Goal: Task Accomplishment & Management: Manage account settings

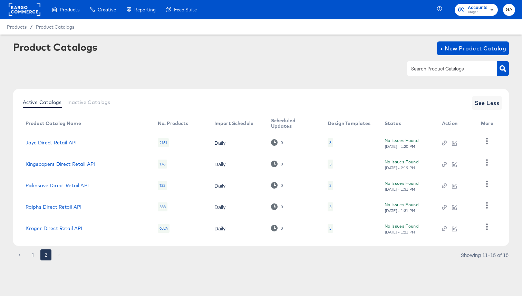
click at [23, 9] on rect at bounding box center [25, 9] width 32 height 12
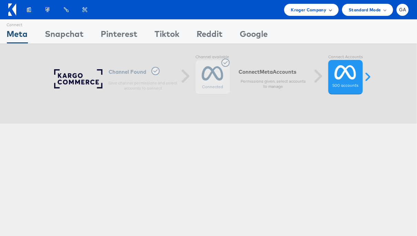
click at [330, 7] on div "Kroger Company" at bounding box center [311, 9] width 41 height 7
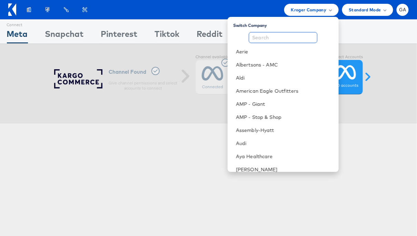
click at [299, 35] on input "text" at bounding box center [283, 37] width 69 height 11
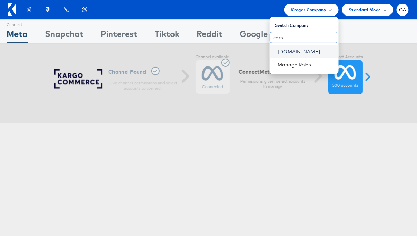
type input "cars"
click at [301, 50] on link "Cars.com" at bounding box center [305, 51] width 55 height 7
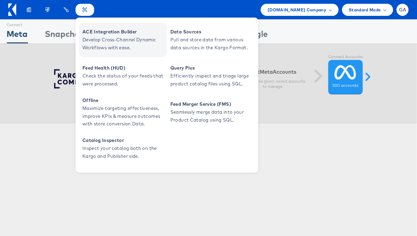
click at [93, 41] on span "Develop Cross-Channel Dynamic Workflows with ease." at bounding box center [123, 44] width 83 height 16
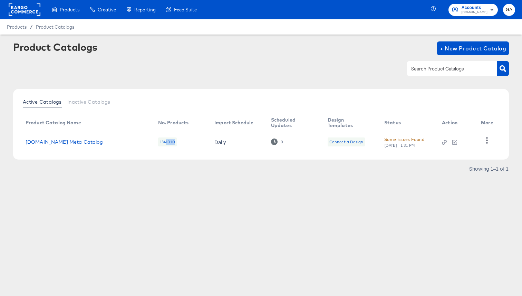
drag, startPoint x: 164, startPoint y: 141, endPoint x: 178, endPoint y: 141, distance: 13.8
click at [178, 141] on td "1341010" at bounding box center [181, 141] width 57 height 21
click at [197, 155] on div "Active Catalogs Inactive Catalogs Product Catalog Name No. Products Import Sche…" at bounding box center [261, 124] width 496 height 70
click at [393, 140] on div "Some Issues Found" at bounding box center [404, 139] width 40 height 7
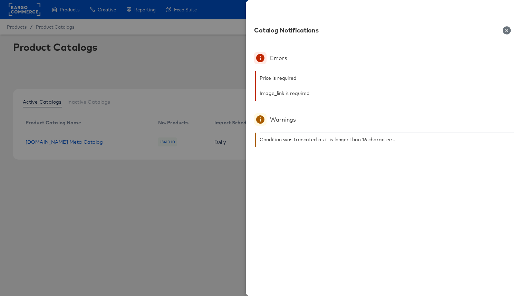
click at [504, 30] on icon "button" at bounding box center [506, 30] width 8 height 8
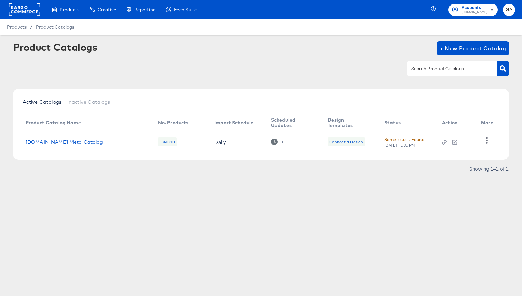
click at [69, 141] on link "Cars.com Meta Catalog" at bounding box center [64, 142] width 77 height 6
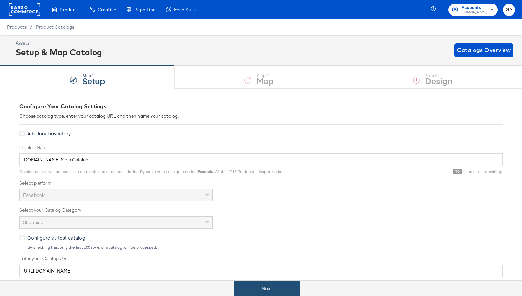
click at [254, 287] on button "Next" at bounding box center [267, 289] width 66 height 16
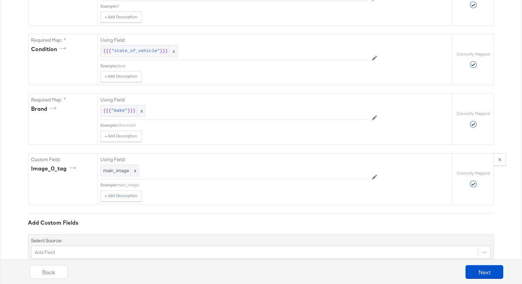
scroll to position [544, 0]
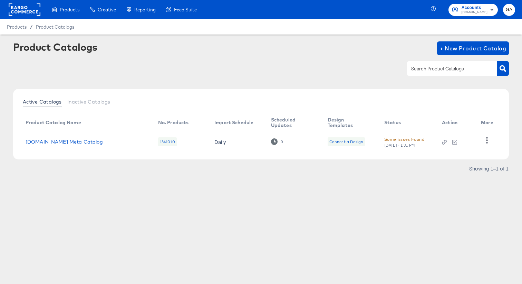
click at [74, 140] on link "Cars.com Meta Catalog" at bounding box center [64, 142] width 77 height 6
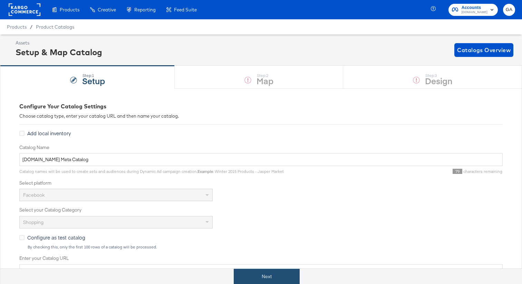
click at [270, 275] on button "Next" at bounding box center [267, 277] width 66 height 16
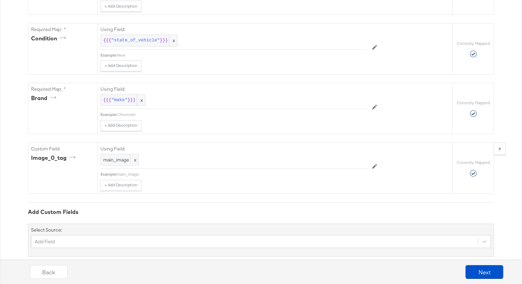
scroll to position [567, 0]
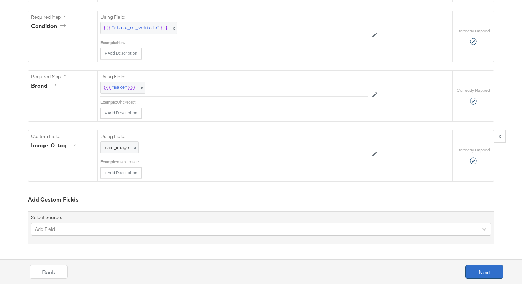
click at [479, 268] on button "Next" at bounding box center [484, 272] width 38 height 14
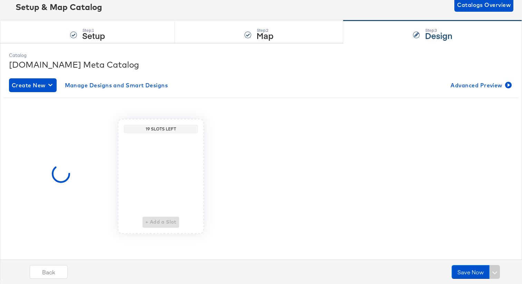
scroll to position [0, 0]
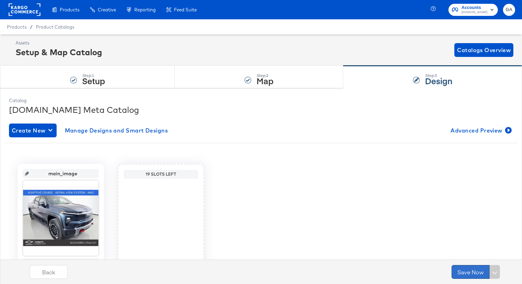
click at [468, 267] on button "Save Now" at bounding box center [470, 272] width 38 height 14
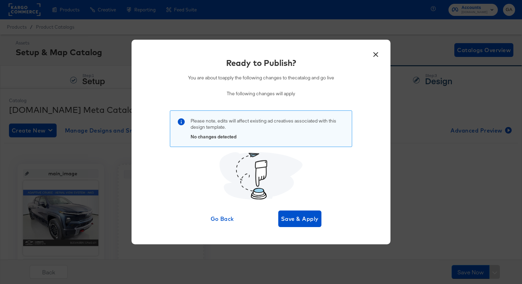
click at [377, 53] on button "×" at bounding box center [375, 53] width 12 height 12
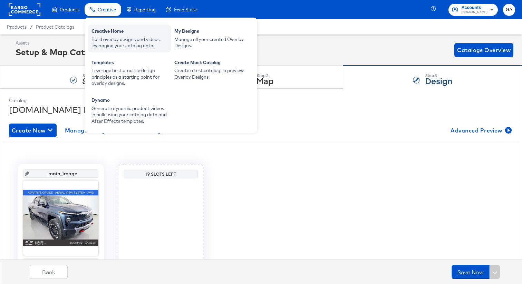
click at [110, 30] on div "Creative Home" at bounding box center [129, 32] width 76 height 8
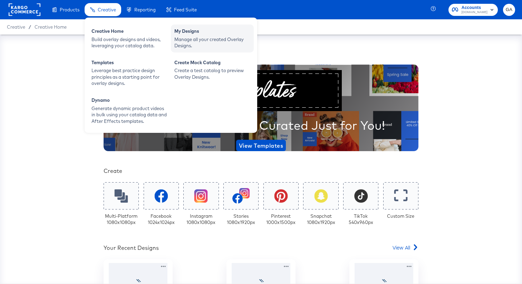
click at [203, 35] on div "My Designs" at bounding box center [212, 32] width 76 height 8
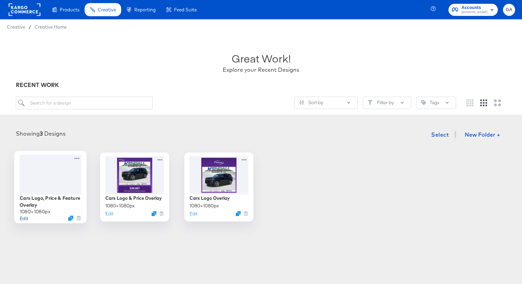
click at [24, 217] on button "Edit" at bounding box center [24, 218] width 8 height 7
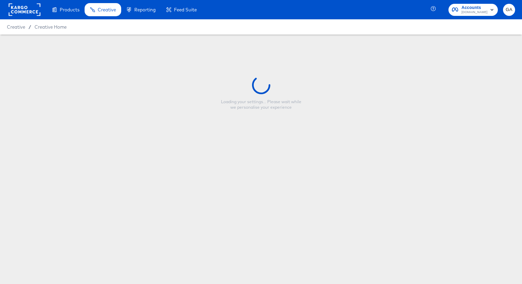
type input "Cars Logo, Price & Feature Overlay"
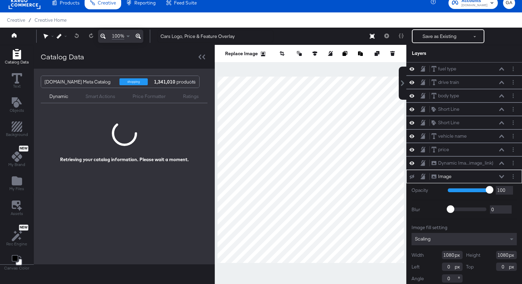
scroll to position [4, 0]
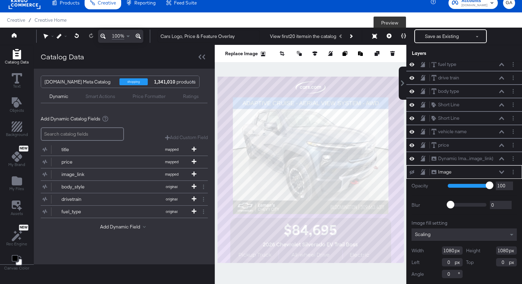
click at [388, 37] on icon at bounding box center [388, 35] width 5 height 5
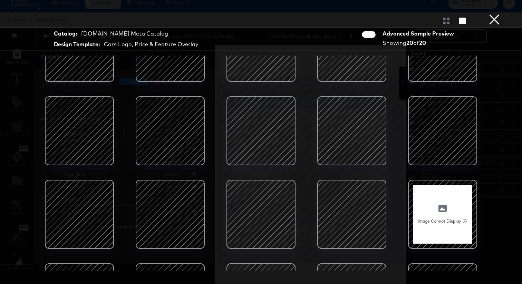
scroll to position [0, 0]
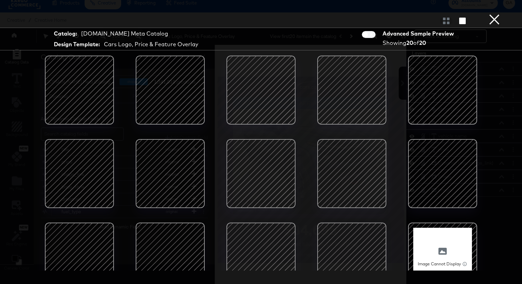
click at [492, 14] on button "×" at bounding box center [494, 7] width 14 height 14
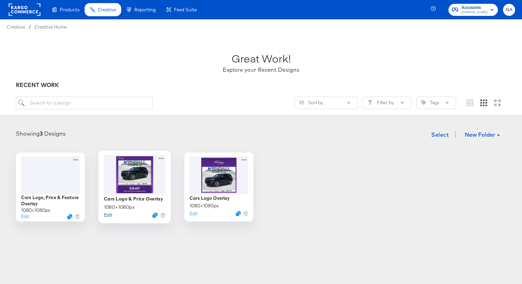
click at [110, 215] on button "Edit" at bounding box center [108, 215] width 8 height 7
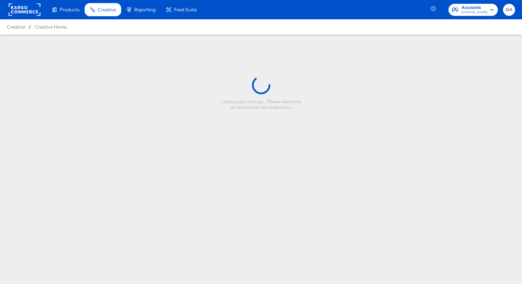
type input "Cars Logo & Price Overlay"
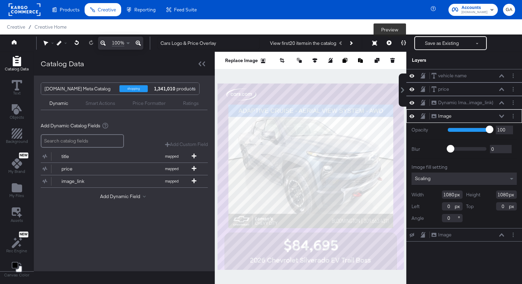
click at [392, 43] on button at bounding box center [389, 43] width 14 height 14
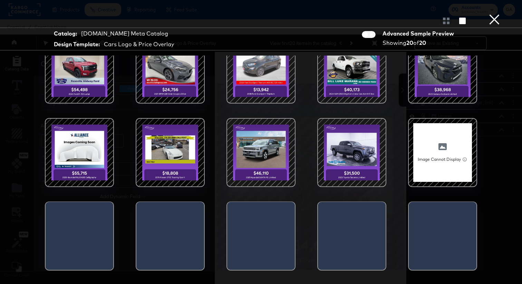
scroll to position [18, 0]
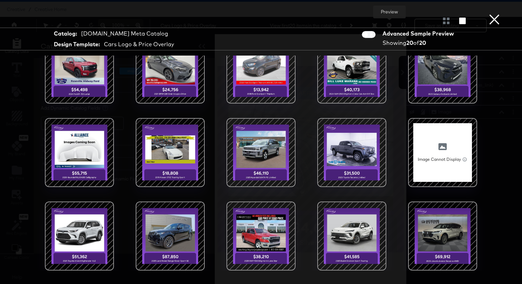
click at [497, 14] on button "×" at bounding box center [494, 7] width 14 height 14
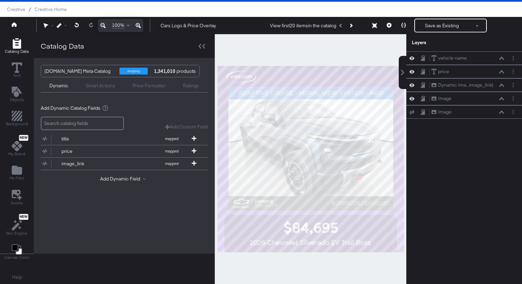
scroll to position [0, 0]
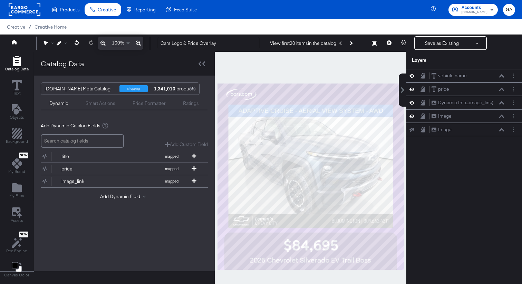
click at [26, 6] on rect at bounding box center [25, 9] width 32 height 12
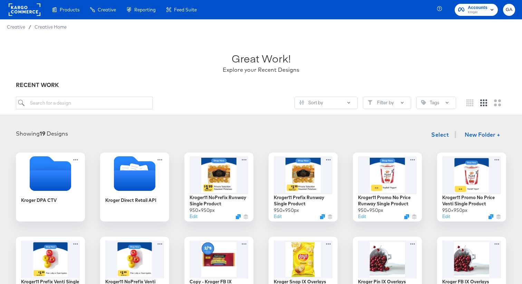
click at [182, 11] on span "Feed Suite" at bounding box center [185, 10] width 23 height 6
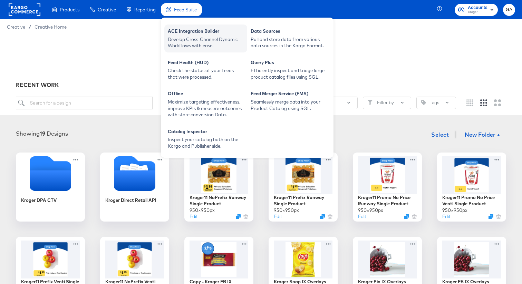
click at [187, 30] on div "ACE Integration Builder" at bounding box center [206, 32] width 76 height 8
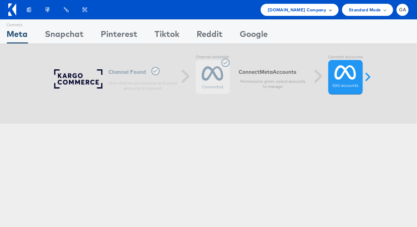
click at [323, 11] on span "Cars.com Company" at bounding box center [297, 9] width 59 height 7
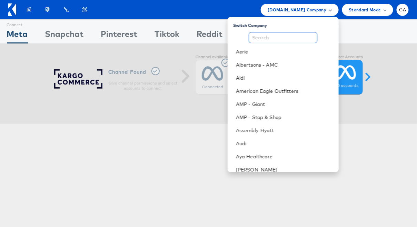
click at [290, 40] on input "text" at bounding box center [283, 37] width 69 height 11
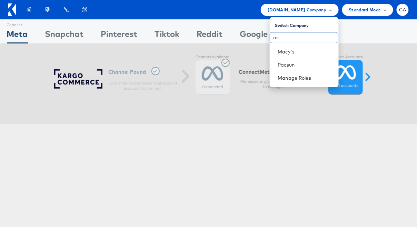
type input "a"
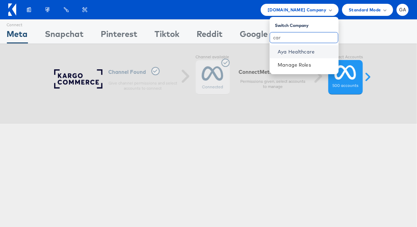
type input "car"
click at [287, 54] on link "Aya Healthcare" at bounding box center [305, 51] width 55 height 7
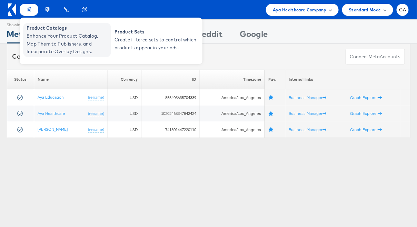
click at [36, 23] on link "Product Catalogs Enhance Your Product Catalog, Map Them to Publishers, and Inco…" at bounding box center [67, 40] width 88 height 35
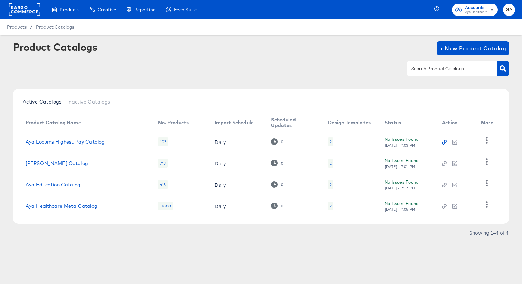
click at [444, 143] on icon "button" at bounding box center [443, 142] width 3 height 3
